Goal: Information Seeking & Learning: Learn about a topic

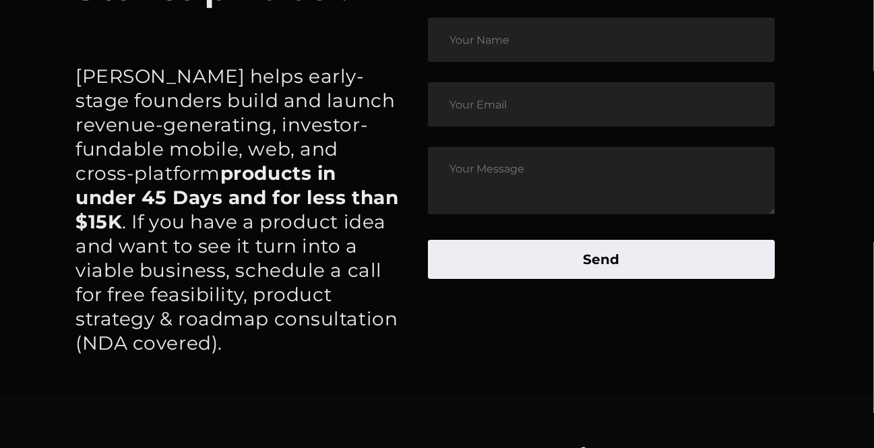
scroll to position [6831, 0]
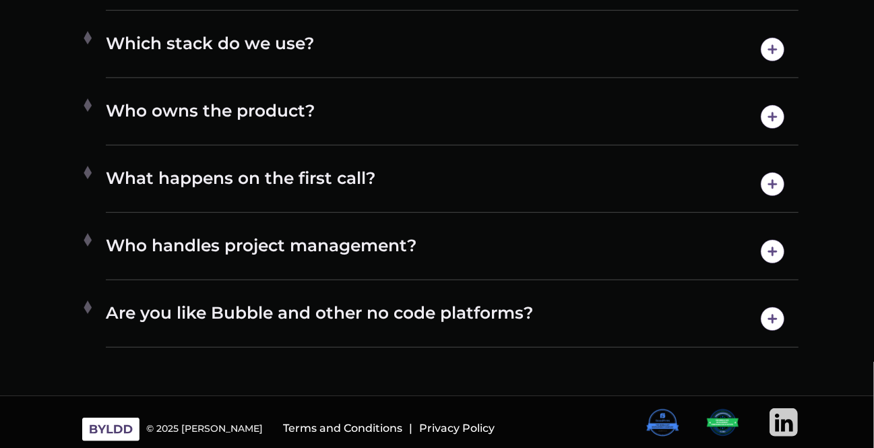
click at [338, 182] on h4 "What happens on the first call?" at bounding box center [452, 184] width 693 height 34
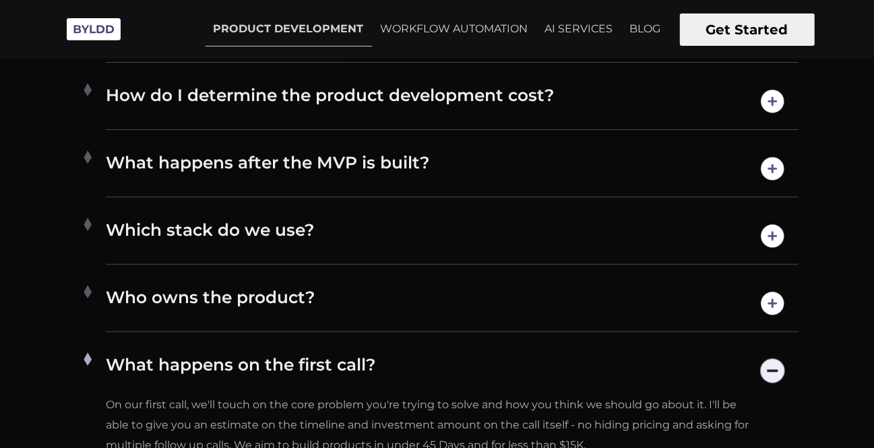
scroll to position [6633, 0]
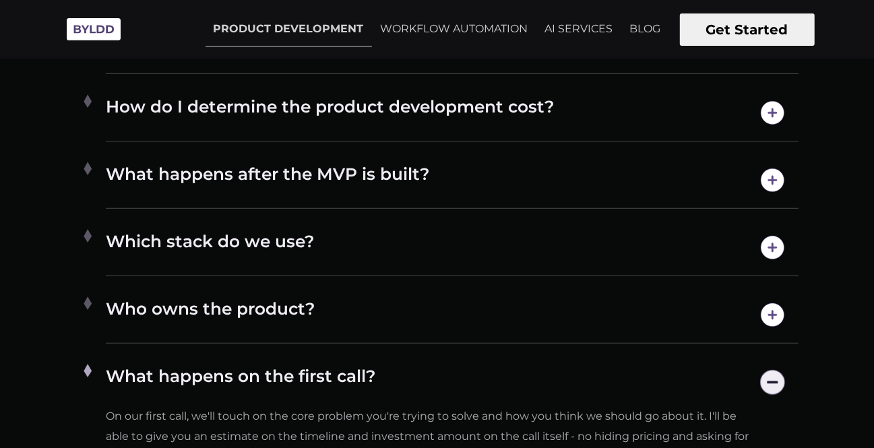
click at [334, 111] on h4 "How do I determine the product development cost?" at bounding box center [452, 113] width 693 height 34
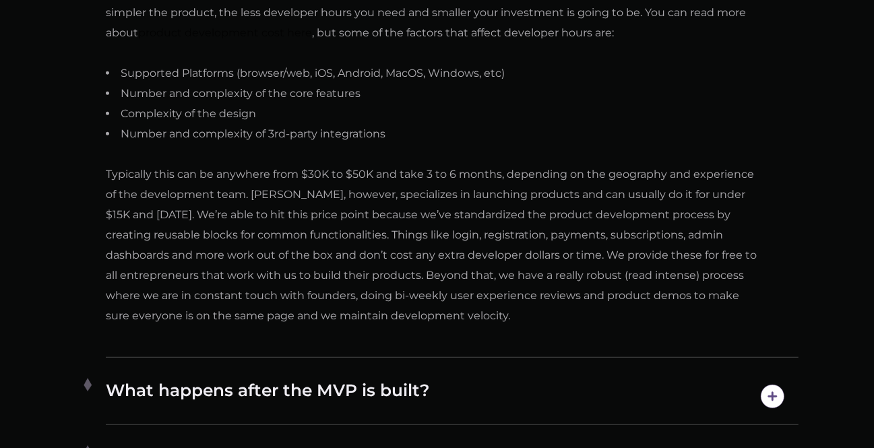
scroll to position [6964, 0]
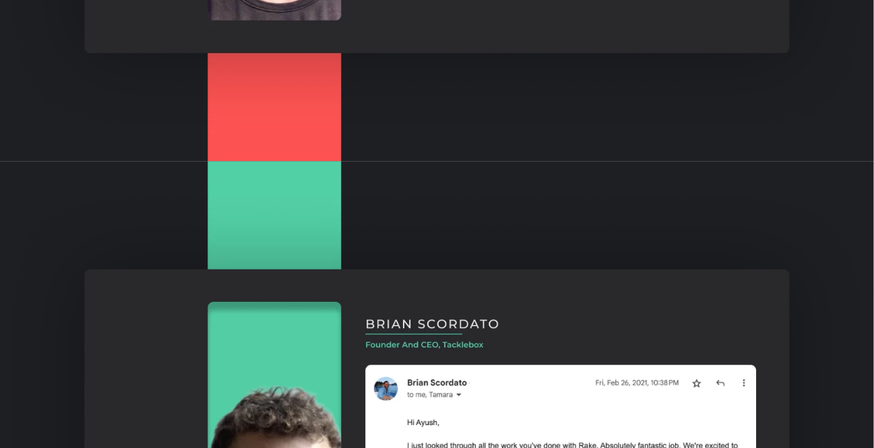
scroll to position [2314, 0]
